Goal: Entertainment & Leisure: Consume media (video, audio)

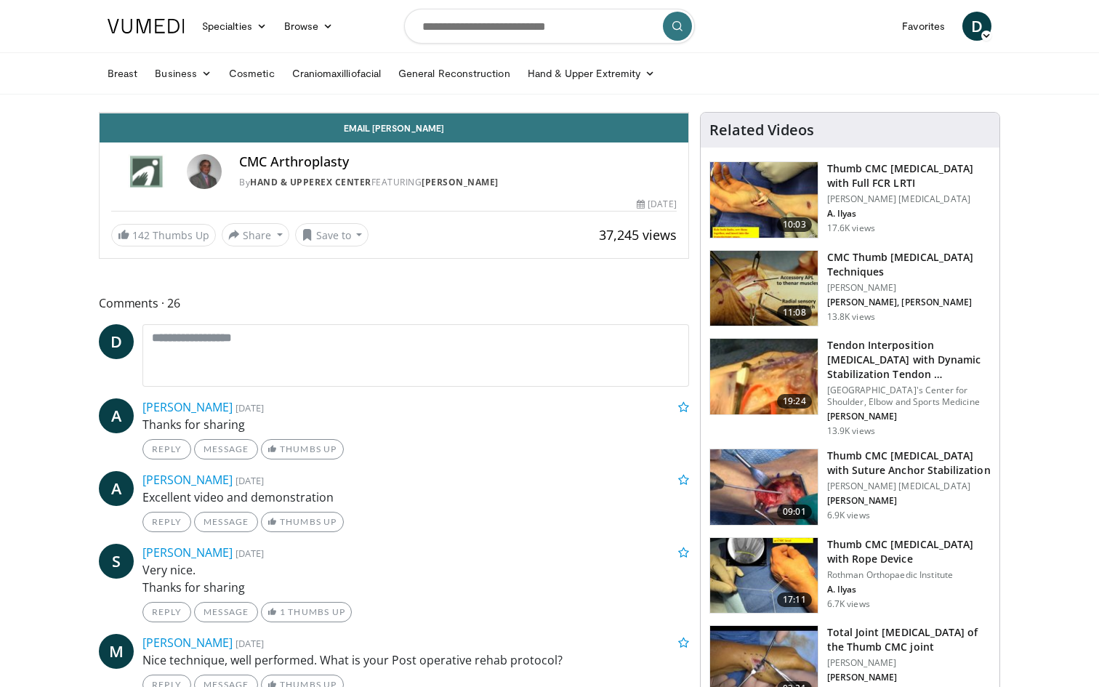
click at [162, 84] on div "Progress Bar" at bounding box center [162, 81] width 1 height 6
click at [172, 84] on div "Progress Bar" at bounding box center [172, 81] width 1 height 6
click at [174, 84] on div "Progress Bar" at bounding box center [174, 81] width 1 height 6
click at [206, 84] on div "Progress Bar" at bounding box center [206, 81] width 1 height 6
click at [227, 84] on div "Progress Bar" at bounding box center [227, 81] width 1 height 6
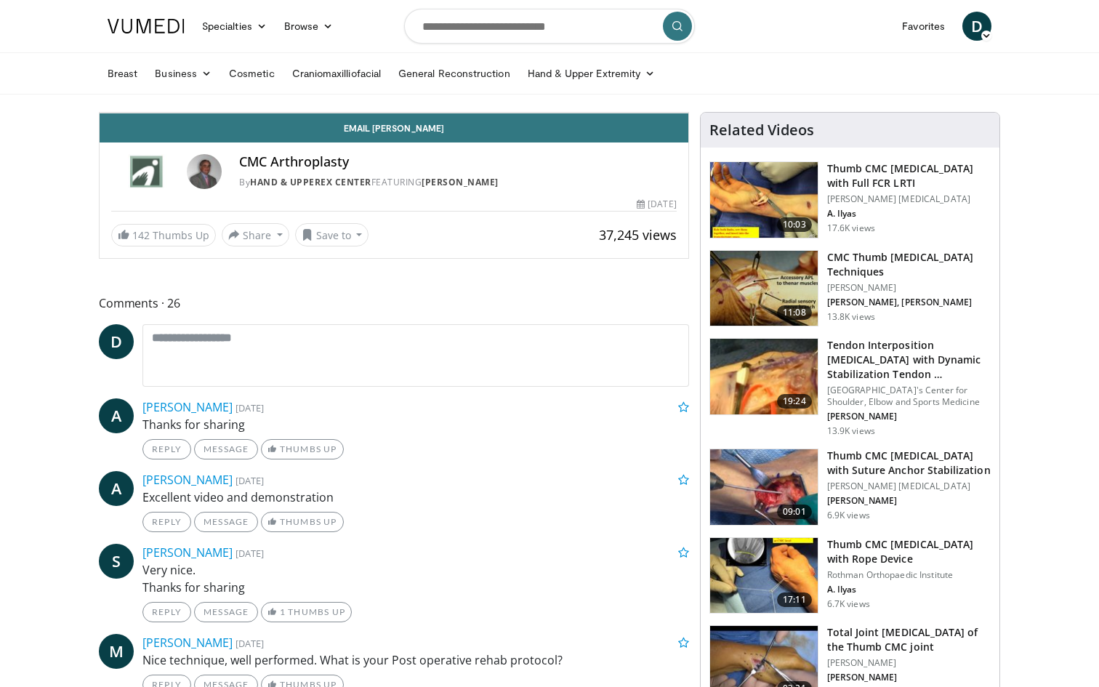
click at [244, 84] on div "Progress Bar" at bounding box center [244, 81] width 1 height 6
click at [246, 84] on div "Progress Bar" at bounding box center [246, 81] width 1 height 6
click at [247, 84] on div "Progress Bar" at bounding box center [247, 81] width 1 height 6
click at [275, 84] on div "Progress Bar" at bounding box center [275, 81] width 1 height 6
click at [286, 84] on div "Progress Bar" at bounding box center [286, 81] width 1 height 6
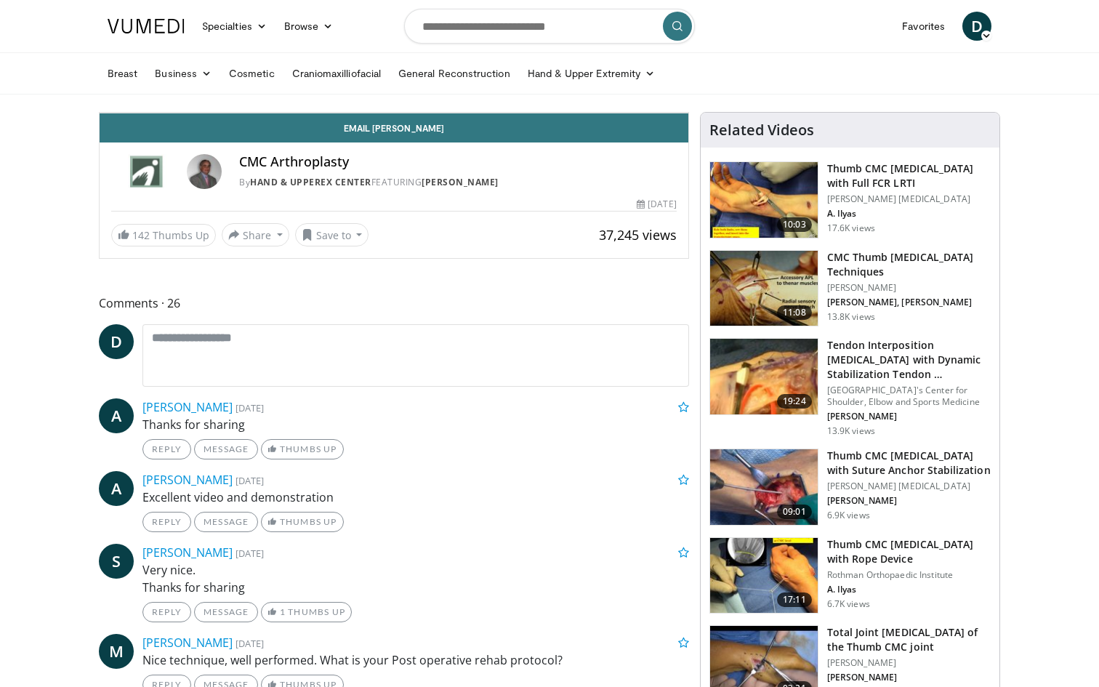
click at [203, 84] on div "Loaded : 23.52% 03:00 03:01" at bounding box center [394, 81] width 589 height 6
click at [303, 84] on div "Progress Bar" at bounding box center [303, 81] width 1 height 6
click at [315, 84] on div "Progress Bar" at bounding box center [315, 81] width 1 height 6
click at [274, 84] on div "Loaded : 28.23% 03:51 03:51" at bounding box center [394, 77] width 589 height 14
click at [295, 84] on div "Loaded : 31.05% 04:43 04:43" at bounding box center [394, 77] width 589 height 14
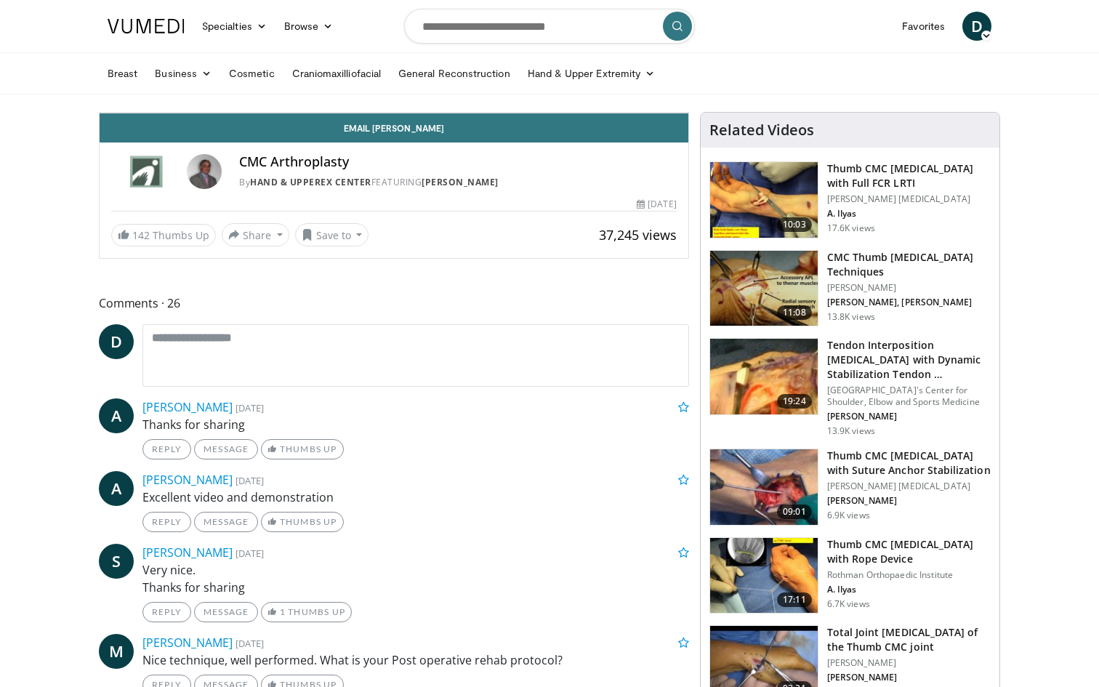
click at [310, 84] on div "Loaded : 32.93% 04:43 04:54" at bounding box center [394, 77] width 589 height 14
click at [325, 84] on div "Loaded : 33.87% 04:56 04:57" at bounding box center [394, 77] width 589 height 14
click at [337, 84] on div "Loaded : 35.75% 05:11 05:23" at bounding box center [394, 77] width 589 height 14
click at [348, 84] on div "Loaded : 36.69% 05:24 05:33" at bounding box center [394, 77] width 589 height 14
click at [365, 84] on div "Loaded : 37.64% 05:34 05:48" at bounding box center [394, 77] width 589 height 14
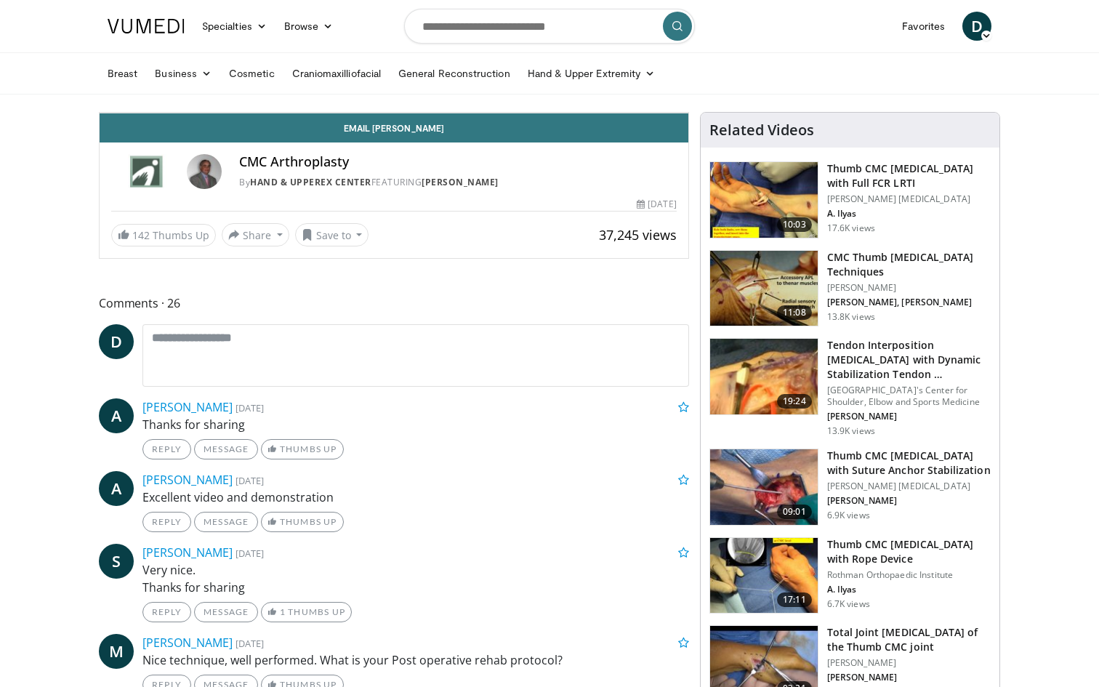
click at [377, 84] on div "Loaded : 37.64% 05:49 05:50" at bounding box center [394, 77] width 589 height 14
click at [404, 84] on div "Loaded : 37.95% 06:28 06:28" at bounding box center [394, 77] width 589 height 14
click at [415, 84] on div "Loaded : 37.95% 06:28 06:37" at bounding box center [394, 77] width 589 height 14
click at [403, 84] on div "Loaded : 37.95% 06:38 06:27" at bounding box center [394, 77] width 589 height 14
click at [422, 84] on div "Loaded : 37.95% 06:44 06:44" at bounding box center [394, 77] width 589 height 14
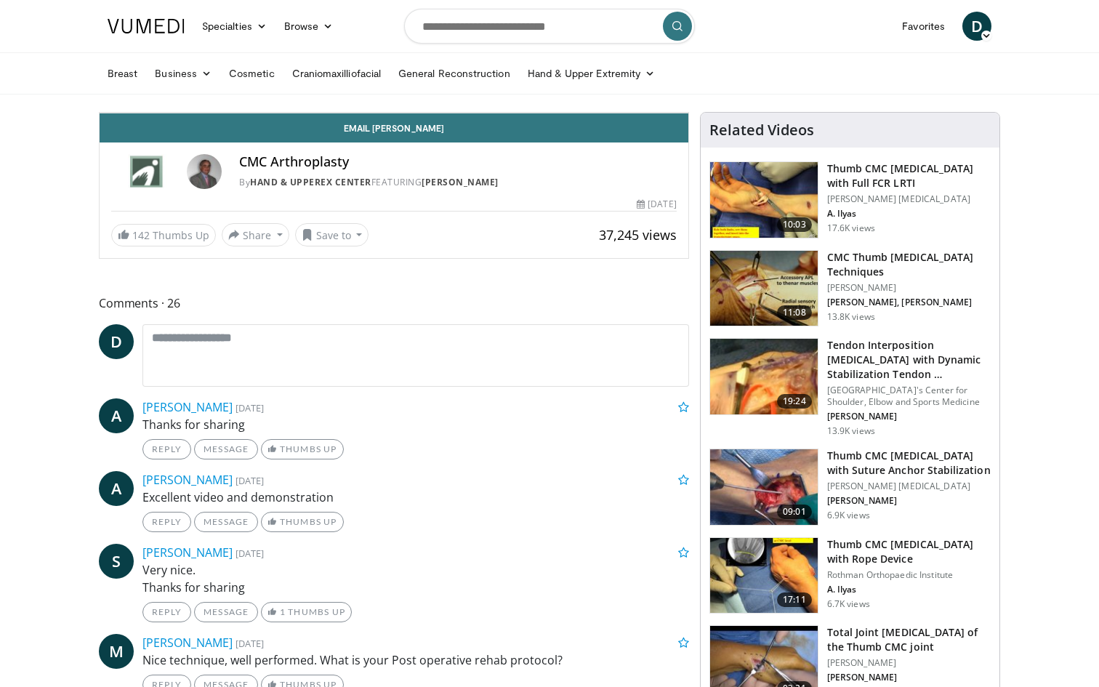
click at [534, 84] on div "Progress Bar" at bounding box center [534, 81] width 1 height 6
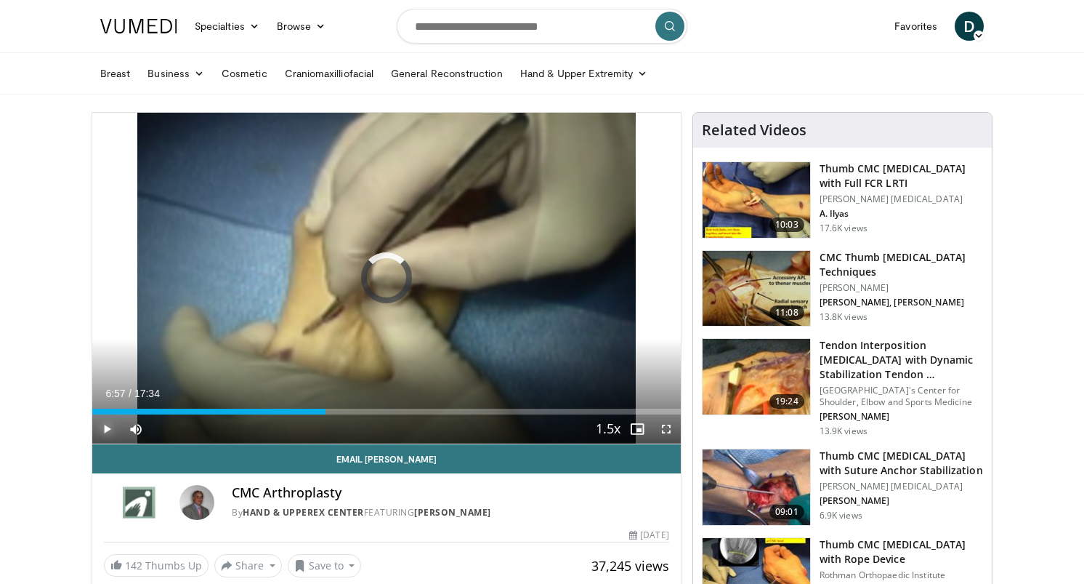
click at [105, 437] on span "Video Player" at bounding box center [106, 428] width 29 height 29
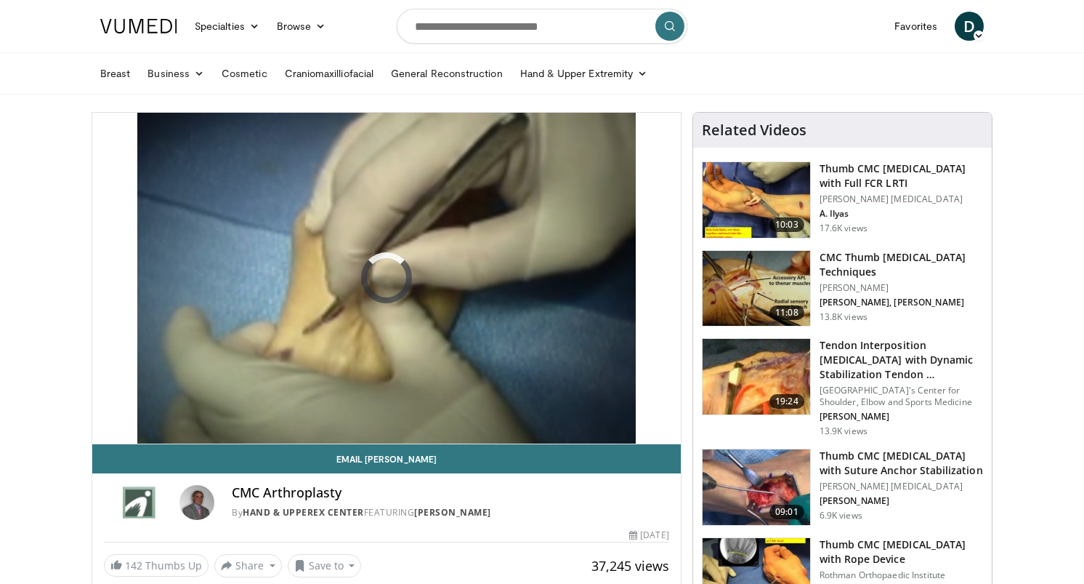
click at [105, 432] on span "Video Player" at bounding box center [106, 428] width 29 height 29
